Goal: Use online tool/utility: Utilize a website feature to perform a specific function

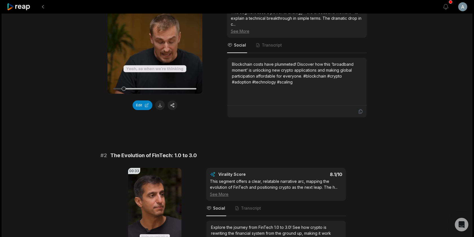
scroll to position [53, 0]
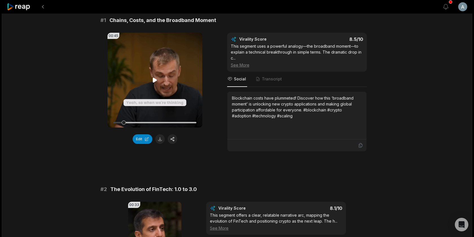
click at [173, 80] on video "Your browser does not support mp4 format." at bounding box center [155, 80] width 95 height 95
click at [175, 66] on video "Your browser does not support mp4 format." at bounding box center [155, 80] width 95 height 95
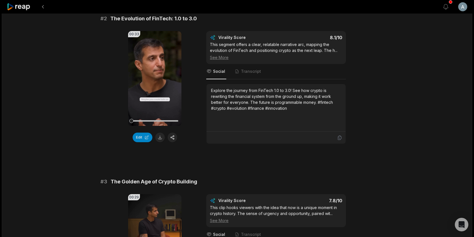
scroll to position [224, 0]
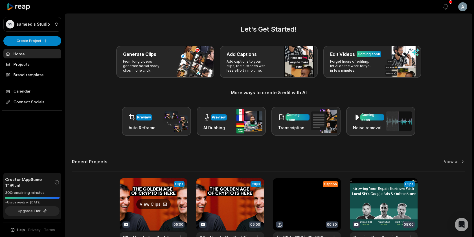
click at [185, 208] on link at bounding box center [154, 215] width 68 height 74
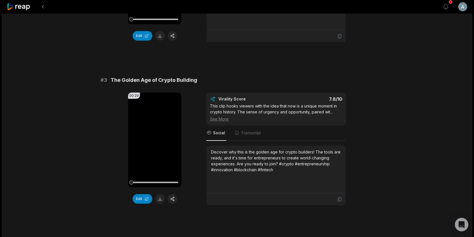
scroll to position [177, 0]
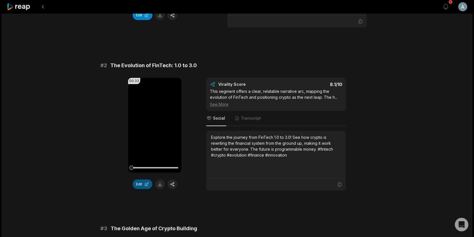
click at [138, 188] on button "Edit" at bounding box center [143, 185] width 20 height 10
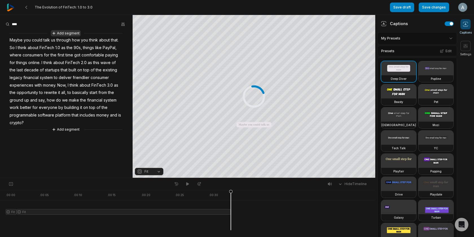
click at [65, 33] on button "Add segment" at bounding box center [66, 33] width 30 height 6
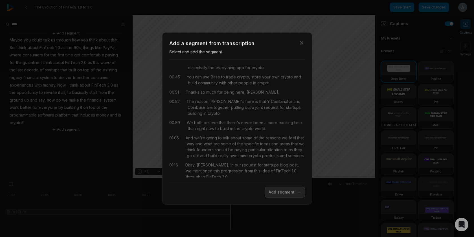
scroll to position [90, 0]
drag, startPoint x: 187, startPoint y: 159, endPoint x: 234, endPoint y: 174, distance: 49.5
click at [243, 169] on div "Okay, Jesse, in our request for startups blog post, we mentioned this progressi…" at bounding box center [245, 171] width 120 height 18
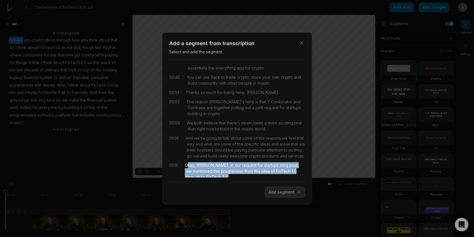
drag, startPoint x: 187, startPoint y: 160, endPoint x: 239, endPoint y: 175, distance: 54.1
click at [239, 175] on div "00:00 We've entered the golden age of crypto building where we finally have the…" at bounding box center [237, 121] width 136 height 114
click at [284, 189] on button "Add segment" at bounding box center [285, 192] width 40 height 11
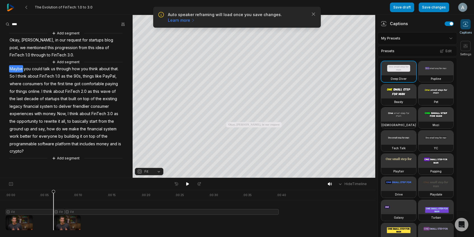
scroll to position [0, 0]
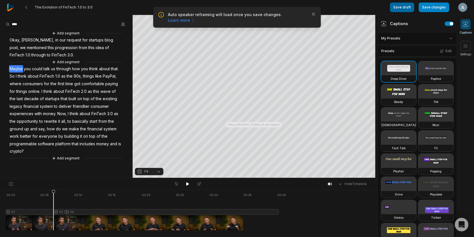
click at [404, 6] on button "Save draft" at bounding box center [402, 8] width 24 height 10
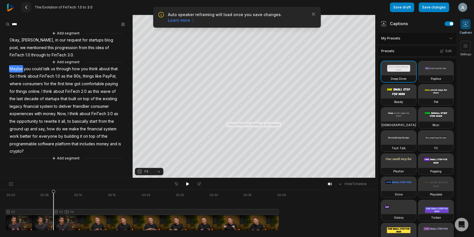
click at [25, 6] on icon at bounding box center [26, 7] width 5 height 5
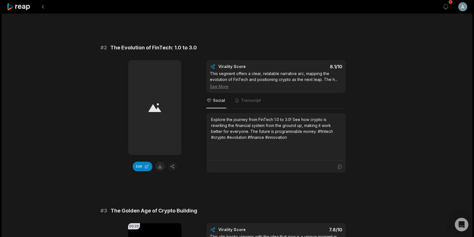
scroll to position [195, 0]
